Goal: Find specific page/section: Find specific page/section

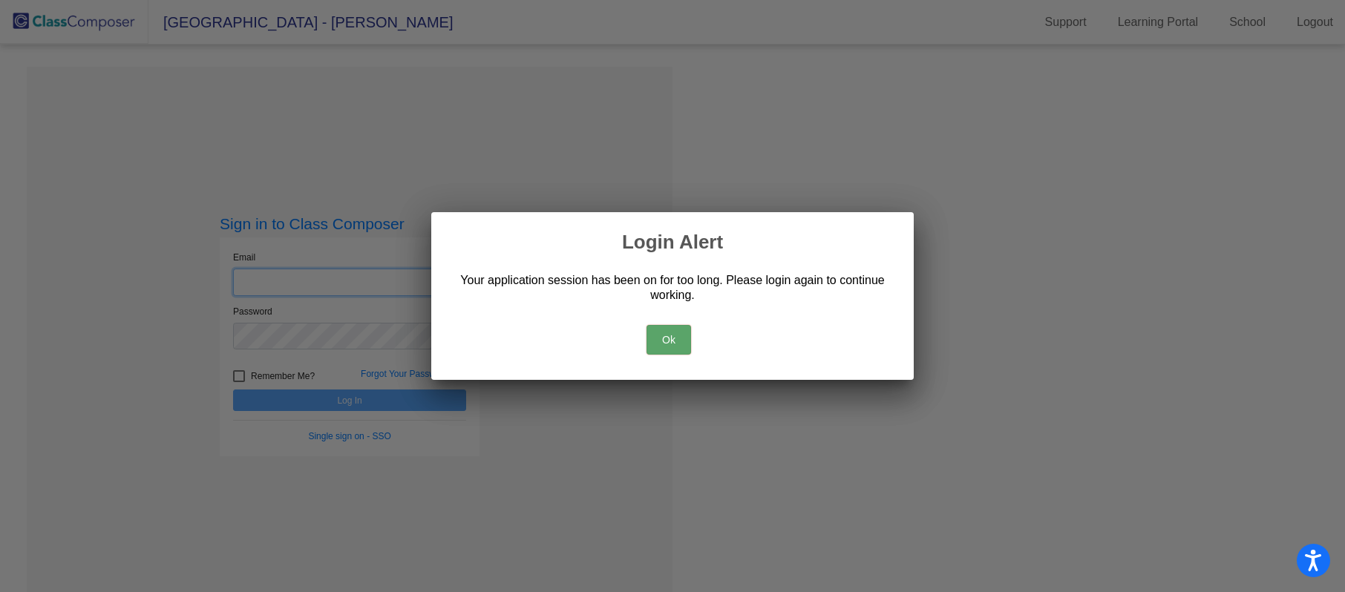
type input "[EMAIL_ADDRESS][DOMAIN_NAME]"
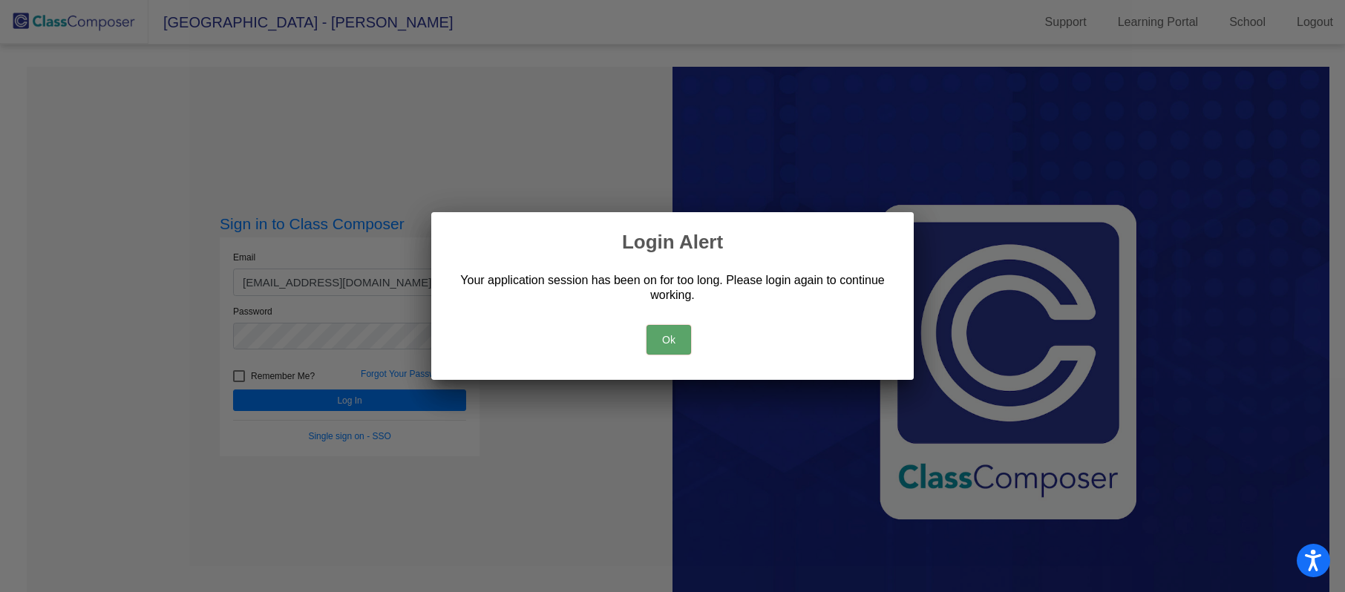
click at [675, 343] on button "Ok" at bounding box center [669, 340] width 45 height 30
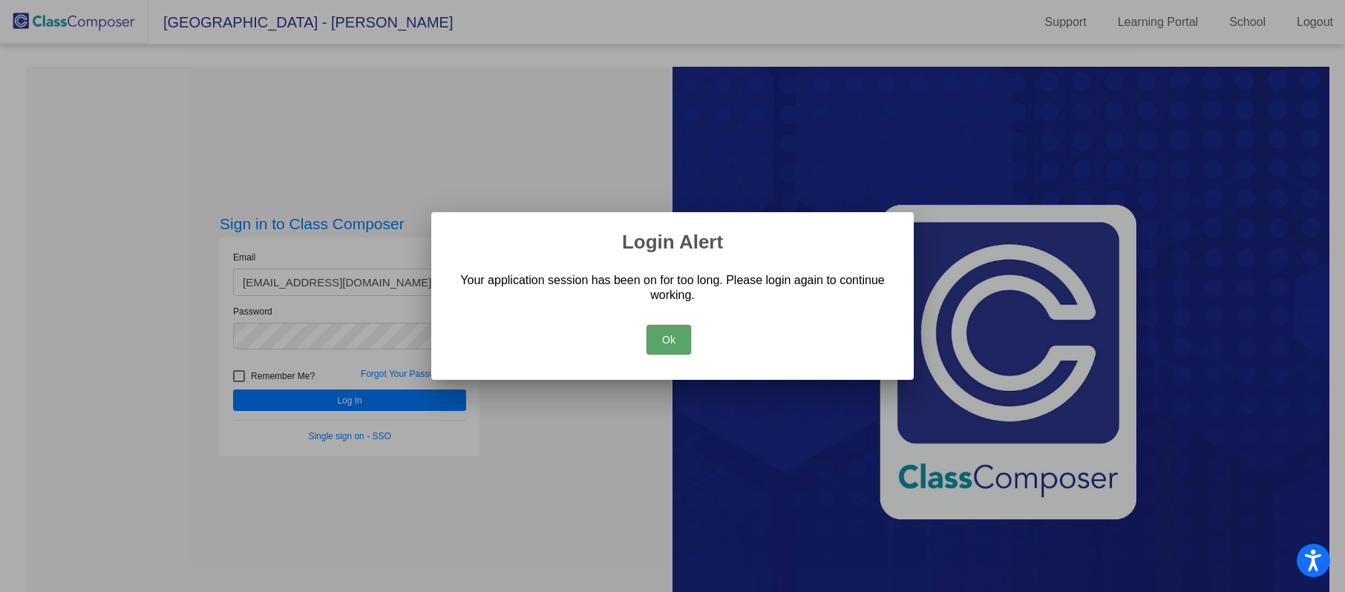
click at [675, 331] on button "Ok" at bounding box center [669, 340] width 45 height 30
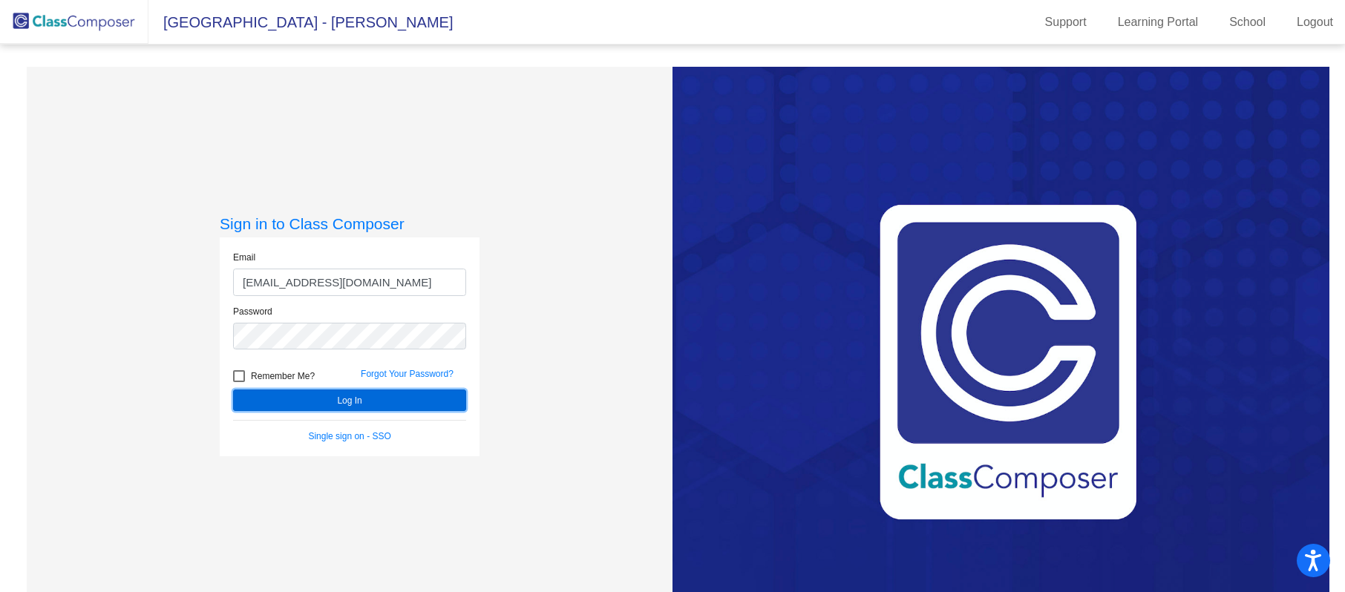
click at [425, 399] on button "Log In" at bounding box center [349, 401] width 233 height 22
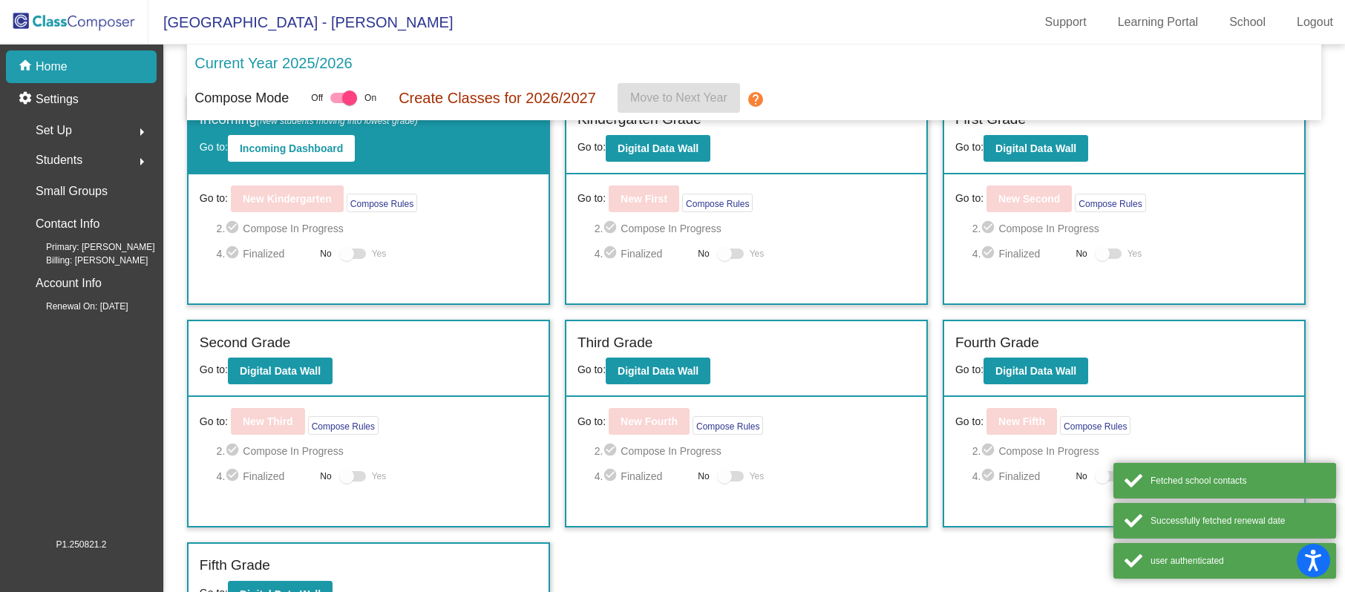
scroll to position [59, 0]
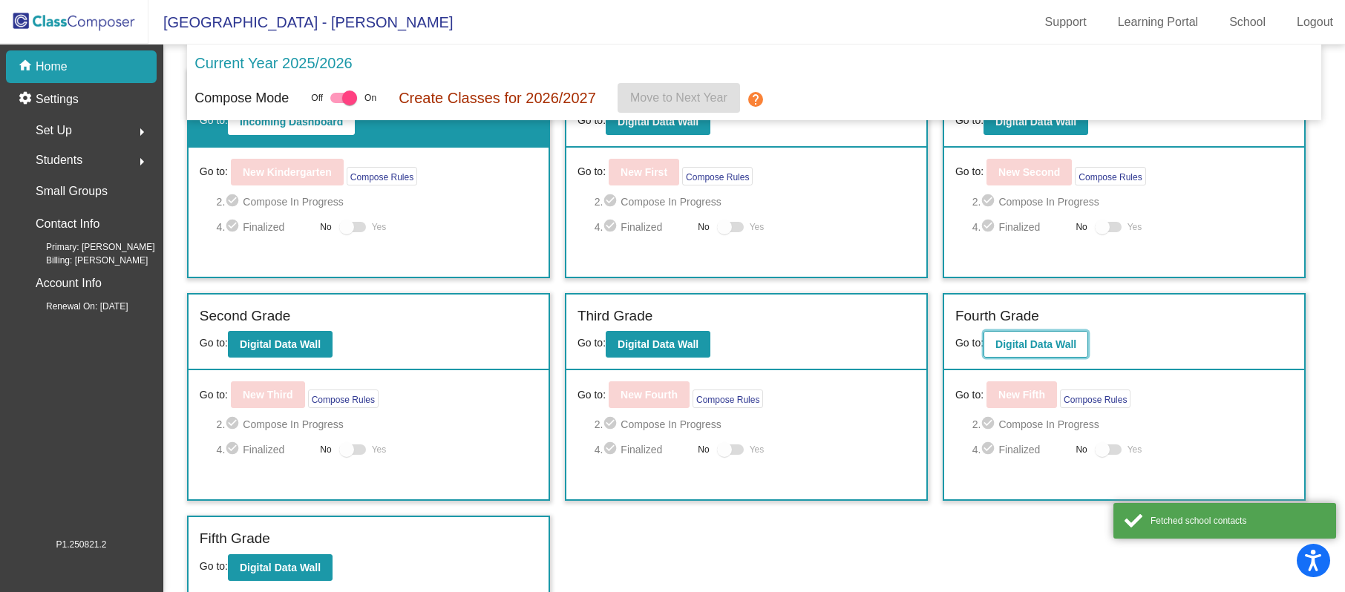
click at [1025, 339] on b "Digital Data Wall" at bounding box center [1035, 344] width 81 height 12
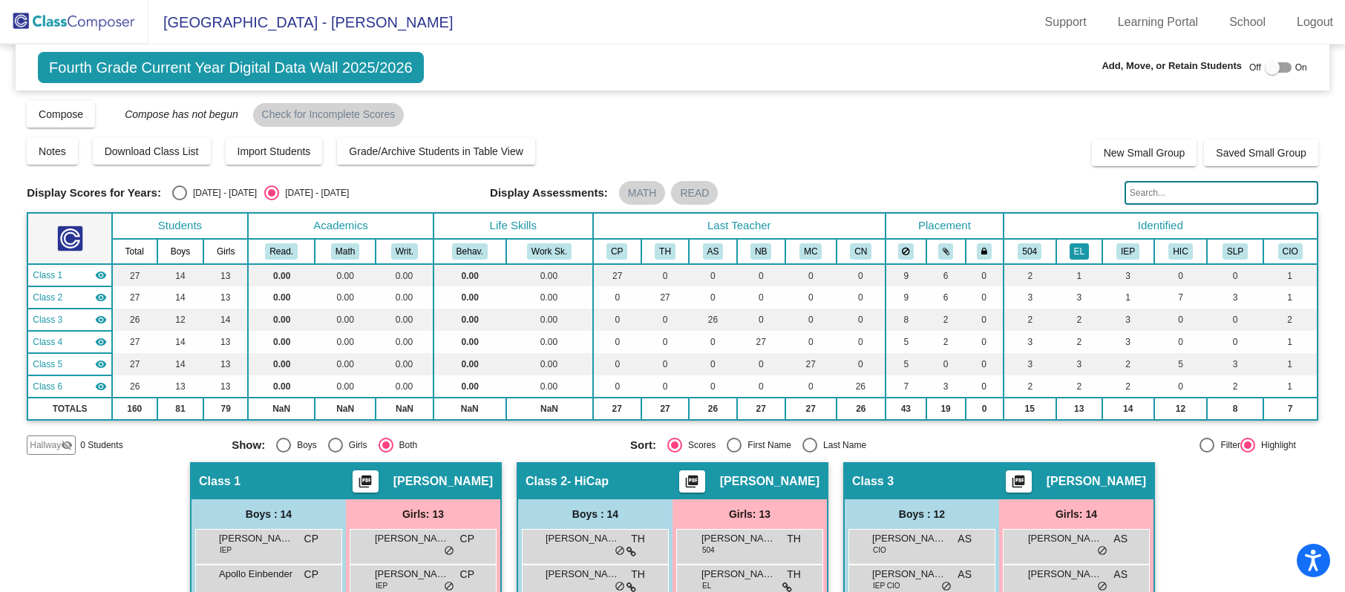
click at [1082, 250] on button "EL" at bounding box center [1079, 251] width 19 height 16
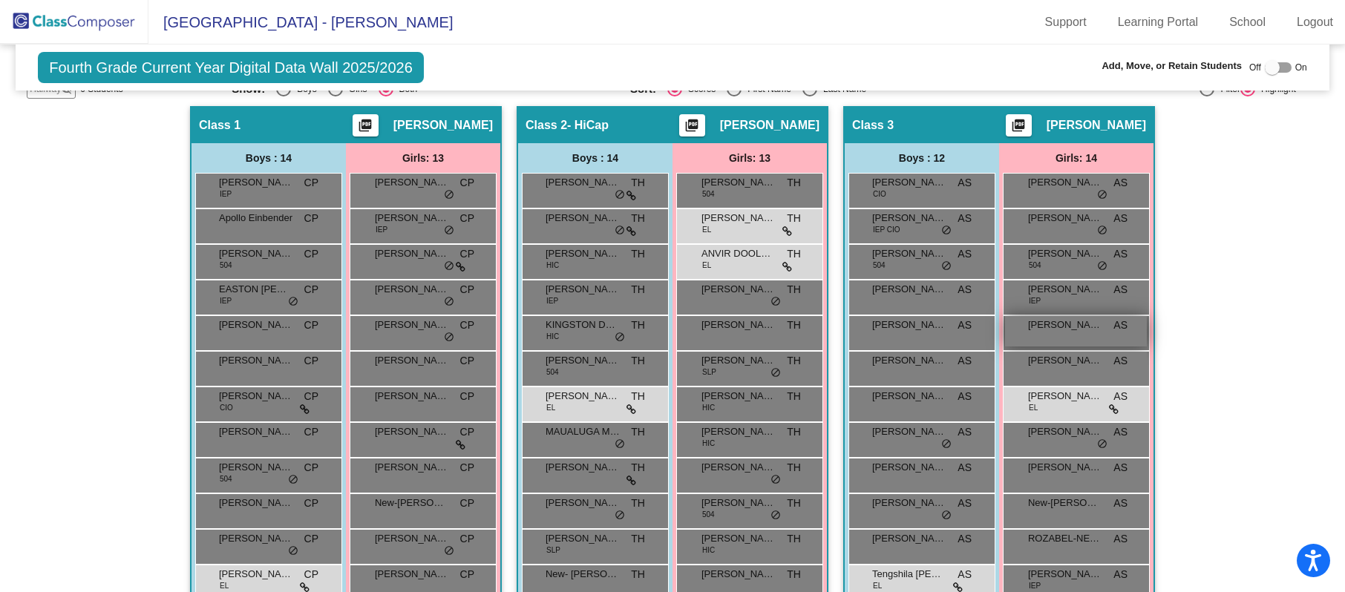
scroll to position [354, 0]
